Goal: Navigation & Orientation: Find specific page/section

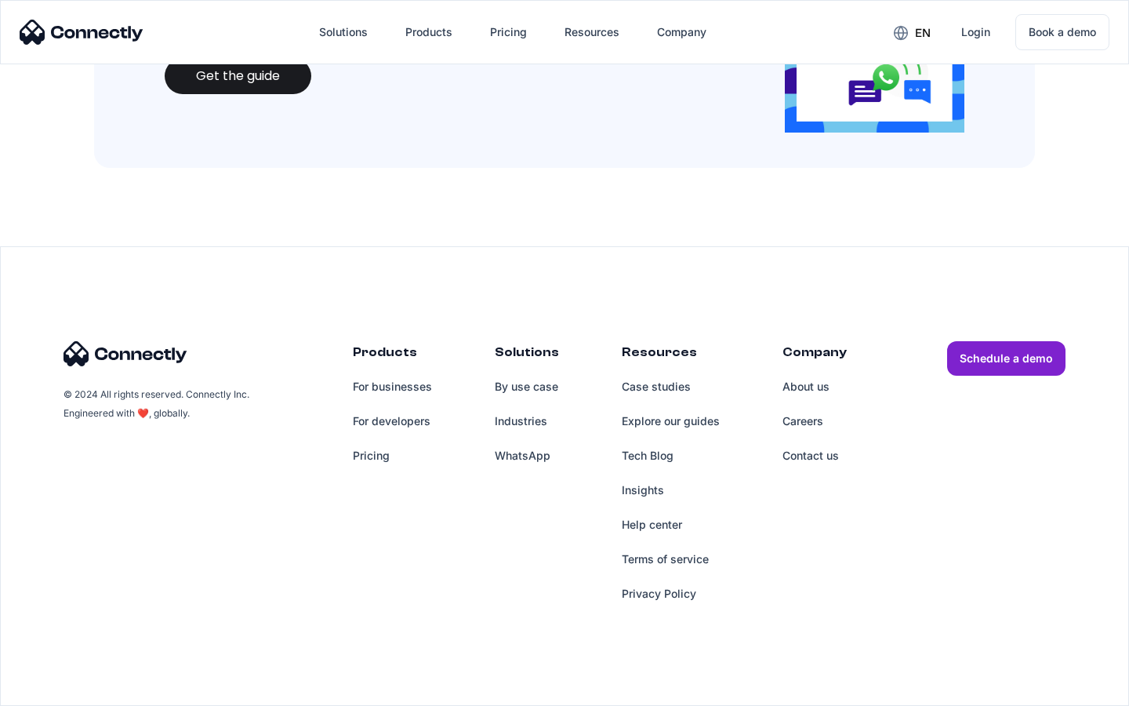
scroll to position [1705, 0]
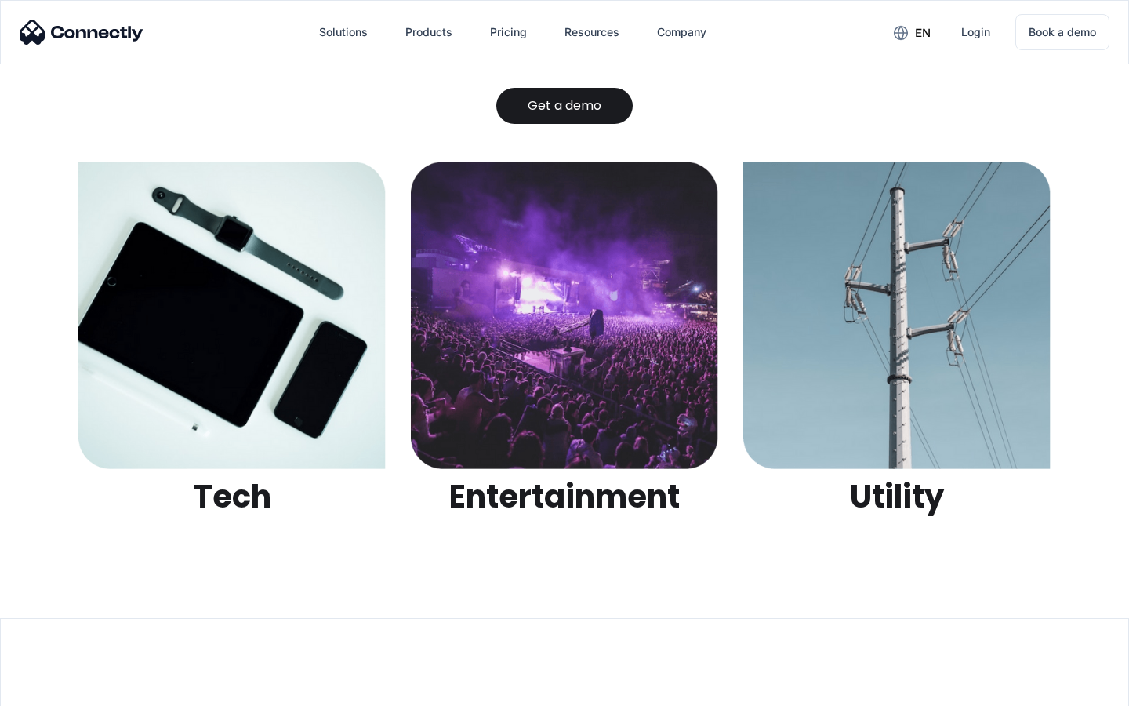
scroll to position [4947, 0]
